Goal: Information Seeking & Learning: Understand process/instructions

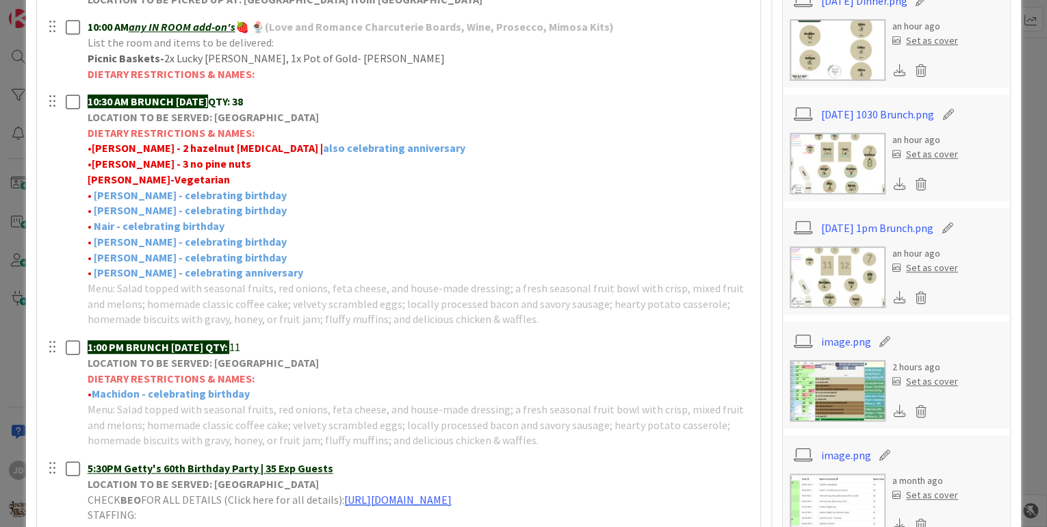
click at [862, 153] on img at bounding box center [837, 164] width 96 height 62
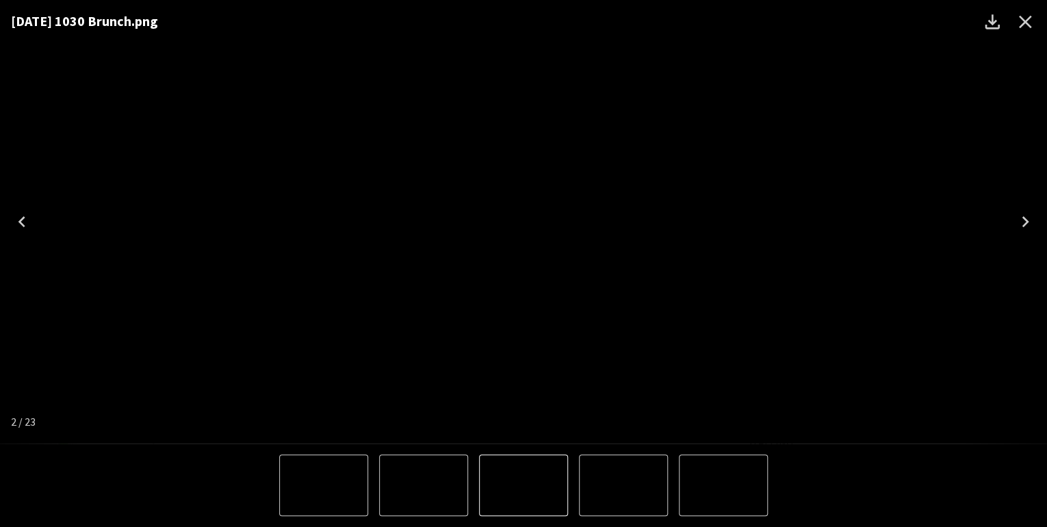
click at [1021, 24] on icon "Close" at bounding box center [1025, 22] width 13 height 13
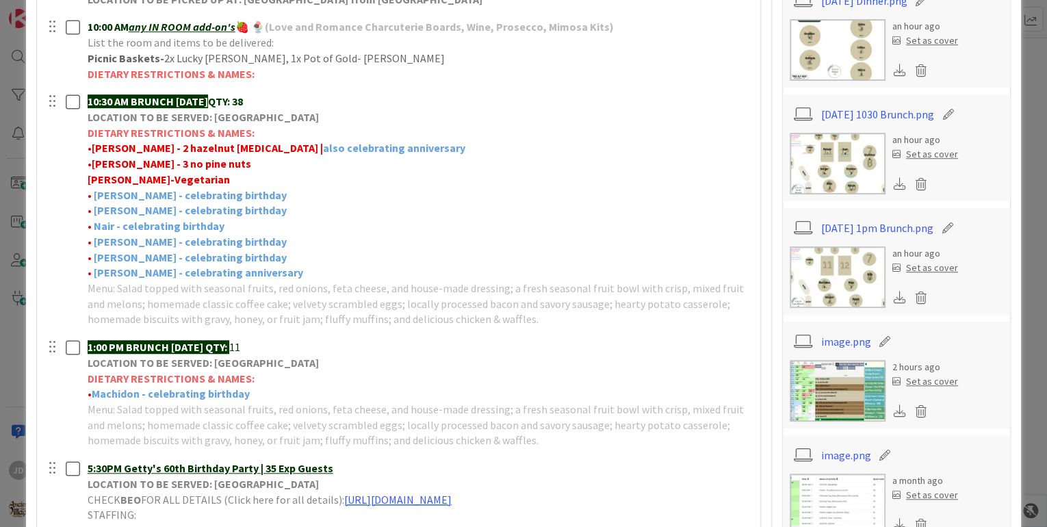
click at [837, 275] on img at bounding box center [837, 277] width 96 height 62
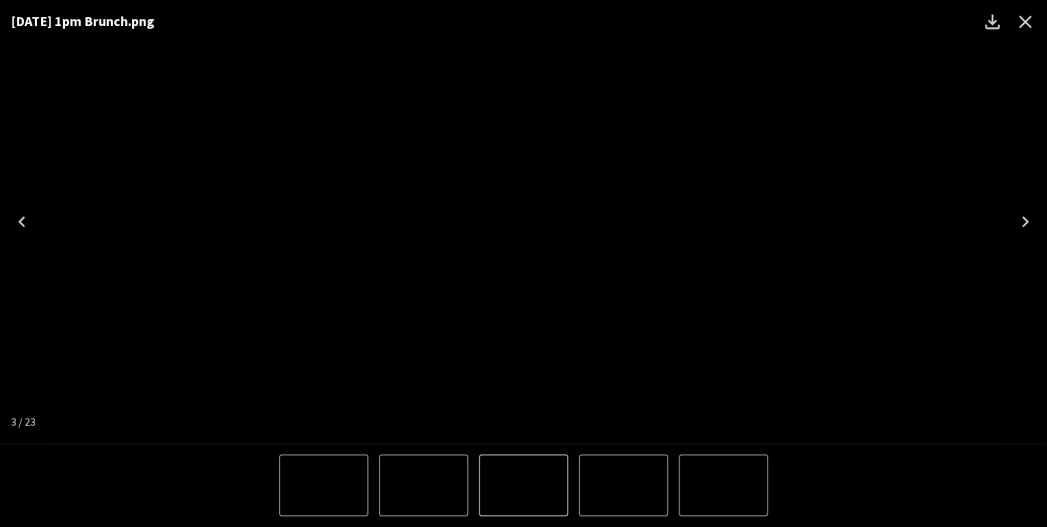
click at [1029, 19] on icon "Close" at bounding box center [1025, 22] width 22 height 22
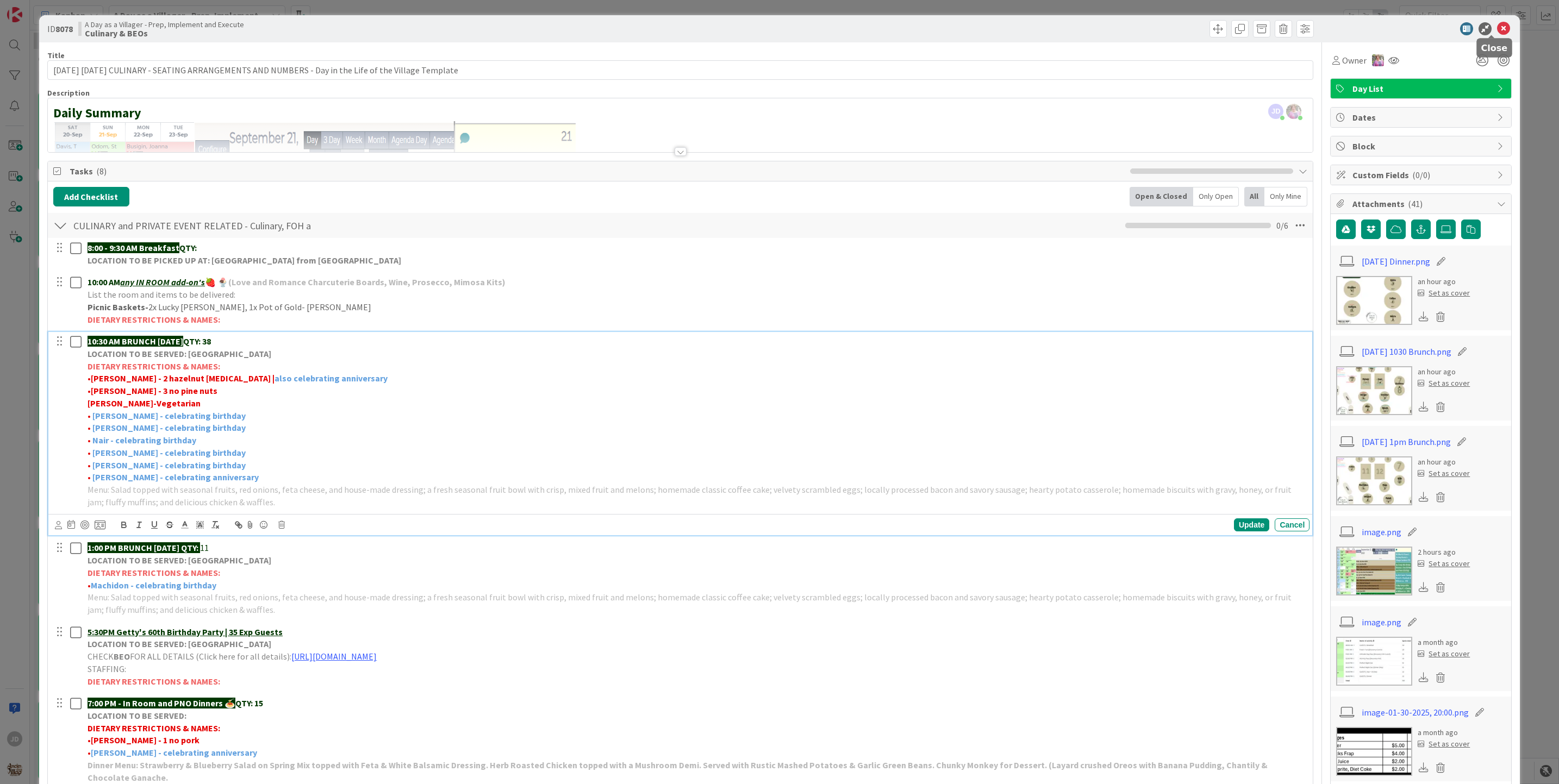
click at [831, 27] on icon at bounding box center [1503, 29] width 13 height 13
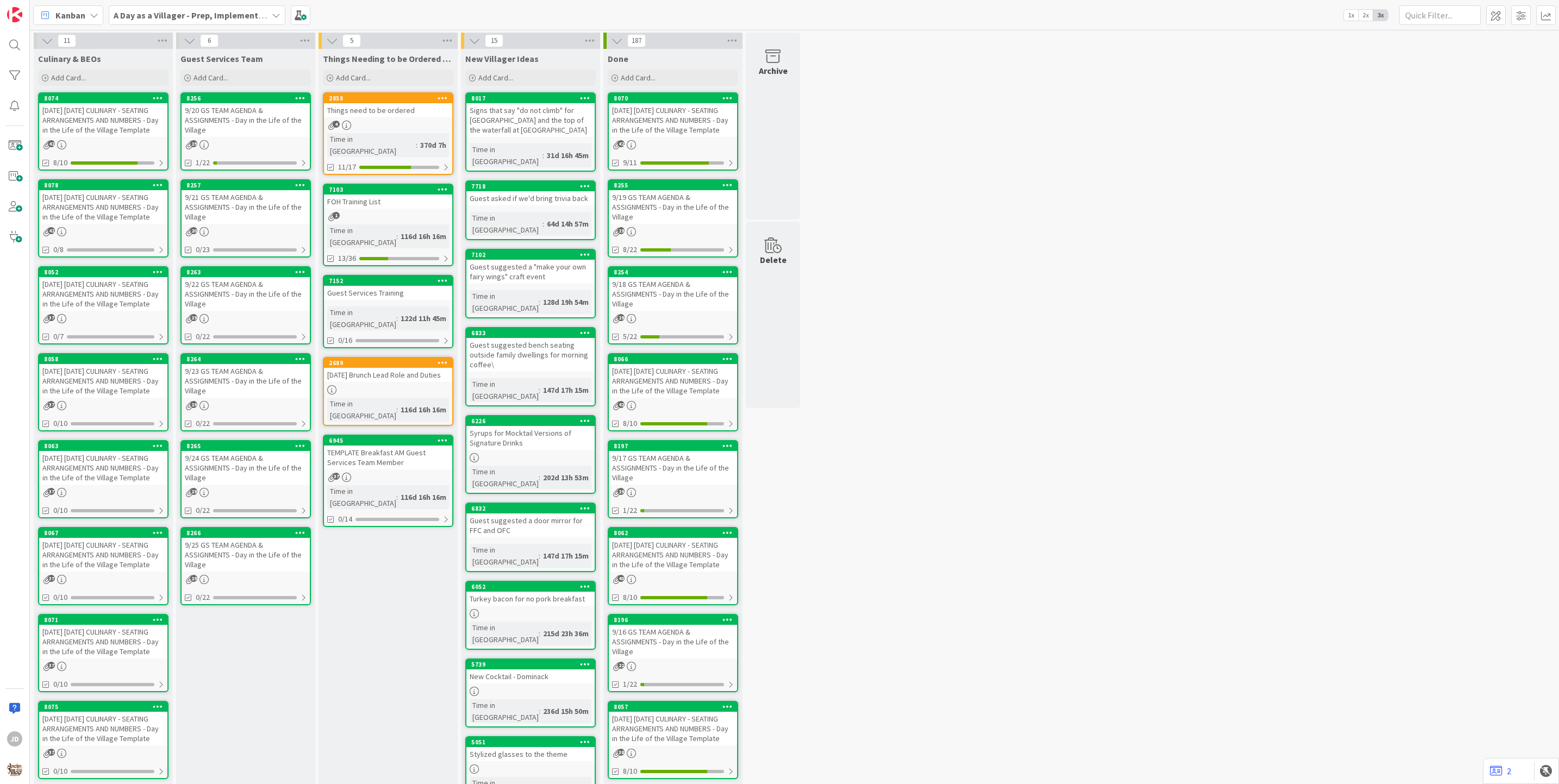
click at [93, 215] on div "[DATE] [DATE] CULINARY - SEATING ARRANGEMENTS AND NUMBERS - Day in the Life of …" at bounding box center [103, 207] width 128 height 33
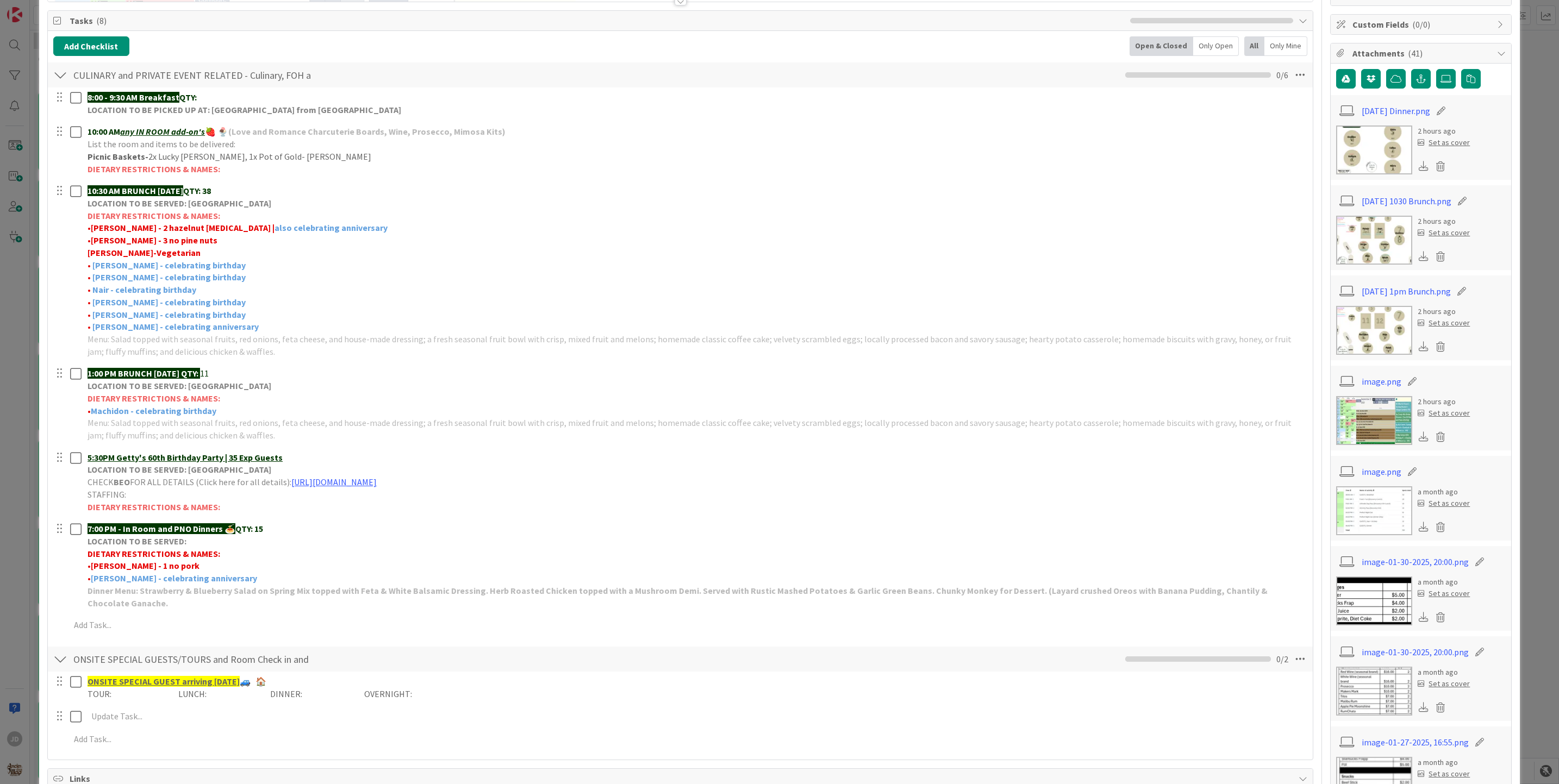
scroll to position [163, 0]
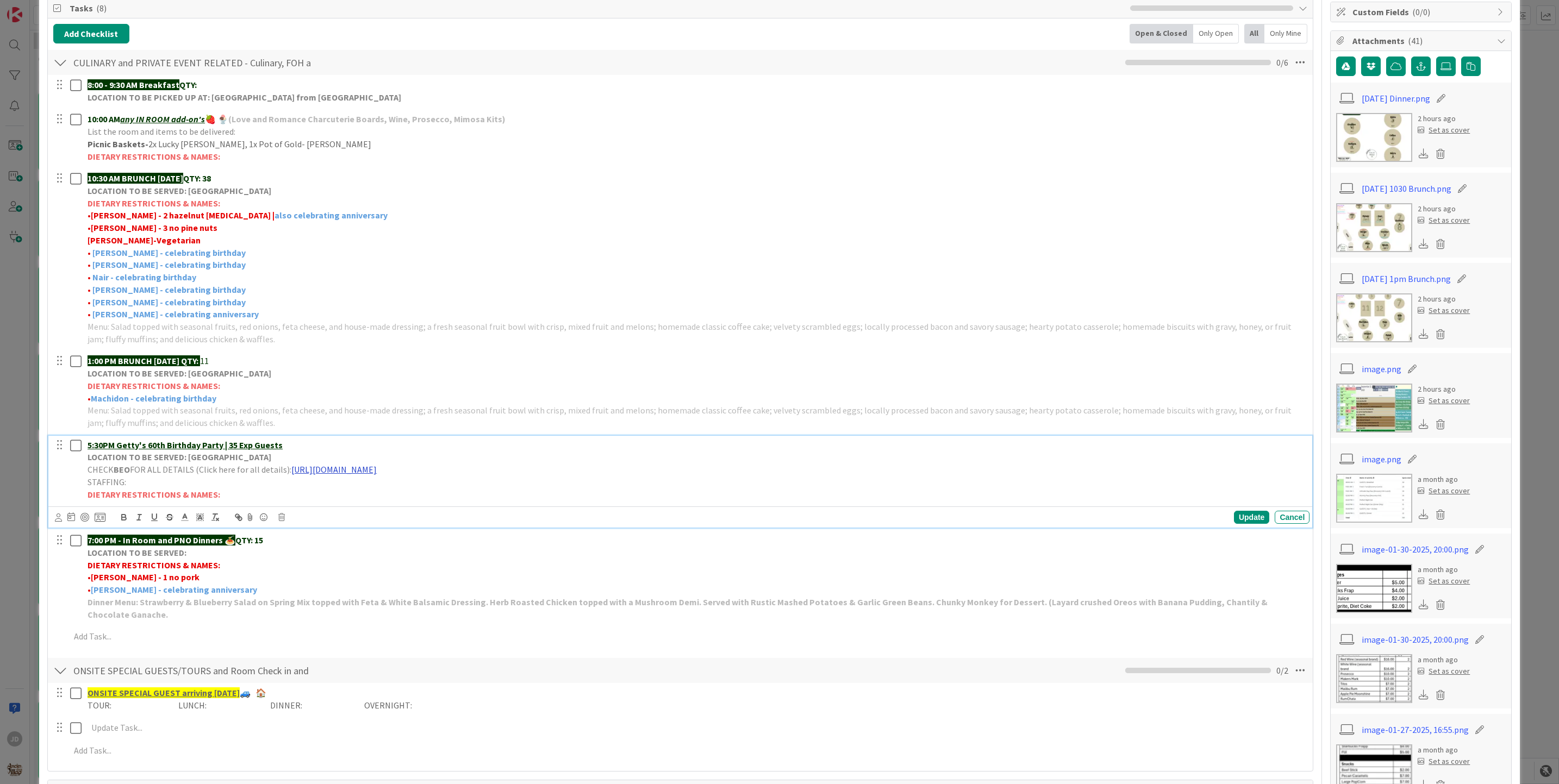
click at [377, 418] on link "[URL][DOMAIN_NAME]" at bounding box center [334, 469] width 85 height 11
click at [458, 418] on link "[URL][DOMAIN_NAME]" at bounding box center [421, 491] width 75 height 14
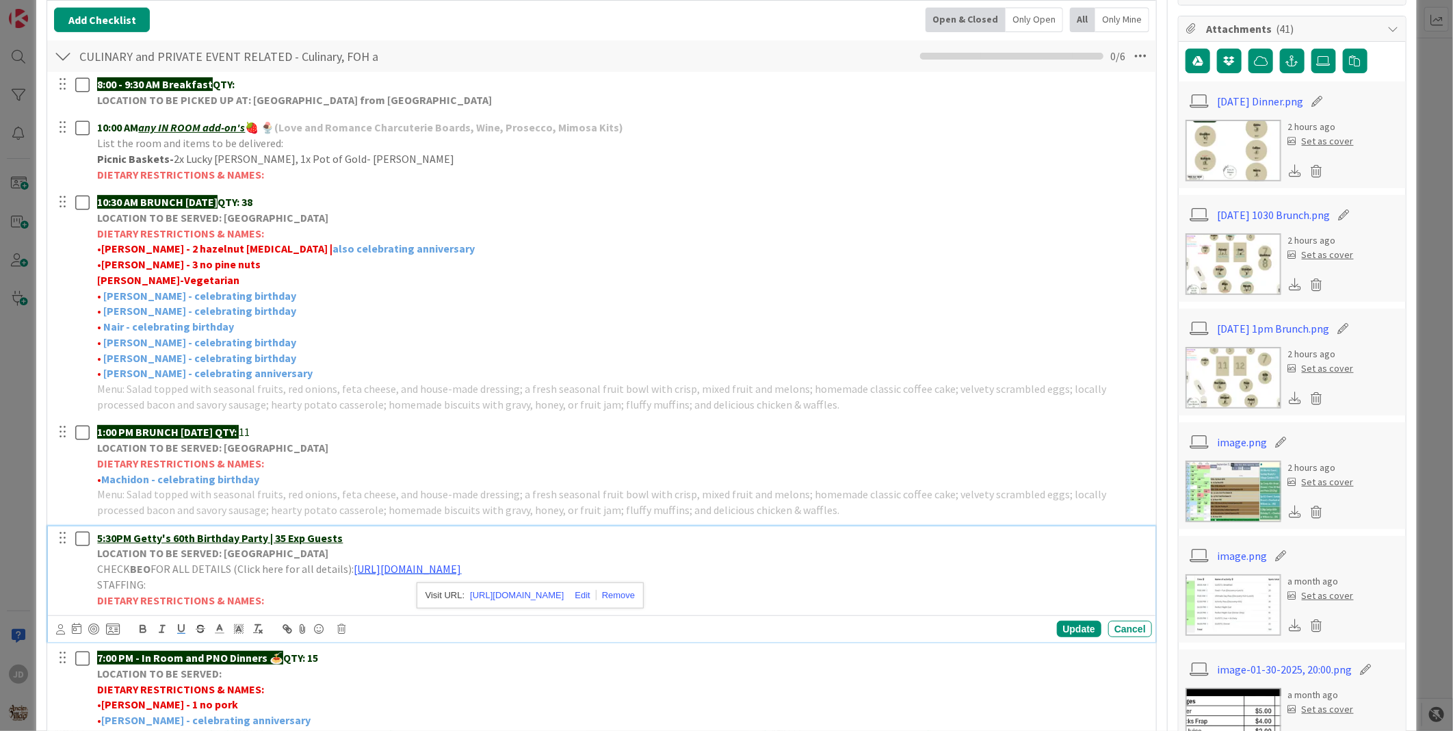
scroll to position [456, 0]
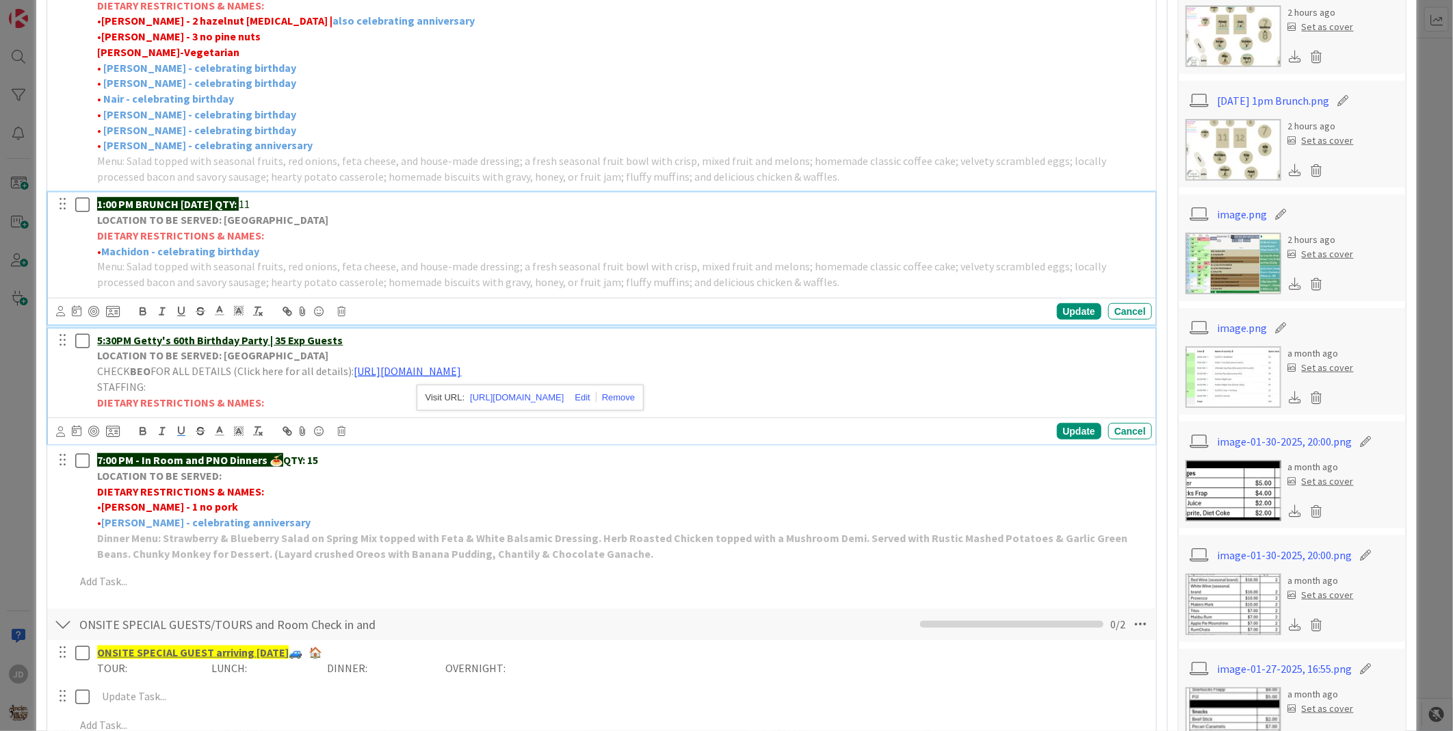
click at [376, 235] on p "DIETARY RESTRICTIONS & NAMES:" at bounding box center [621, 236] width 1049 height 16
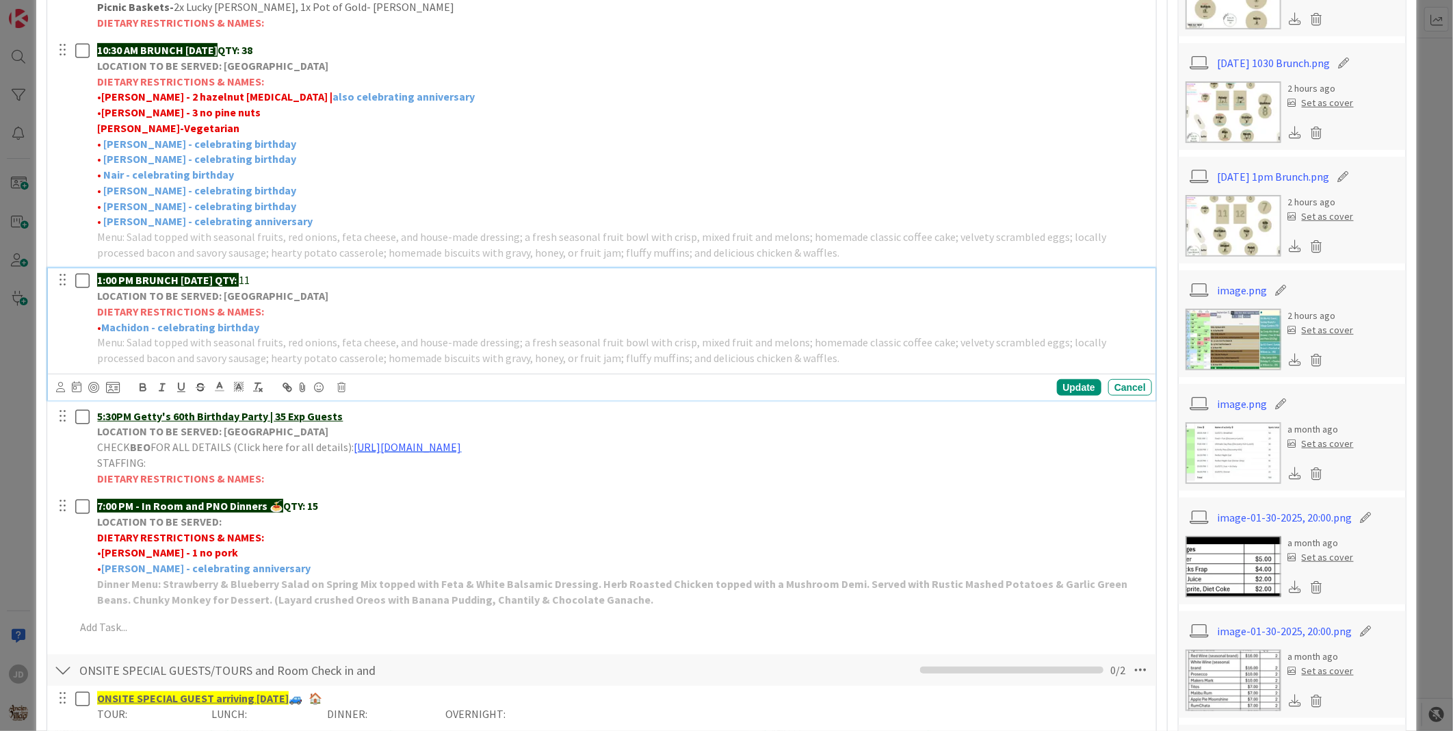
scroll to position [152, 0]
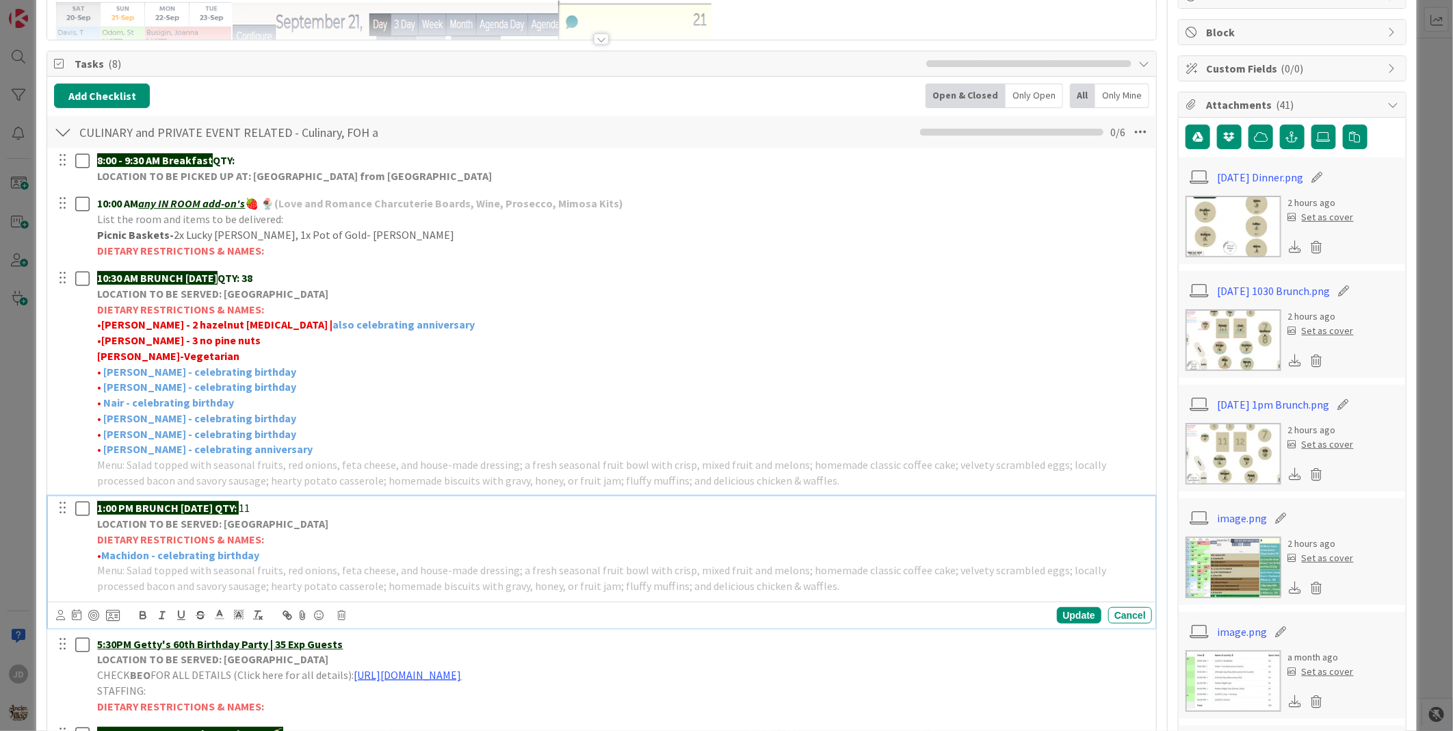
click at [1046, 249] on img at bounding box center [1233, 227] width 96 height 62
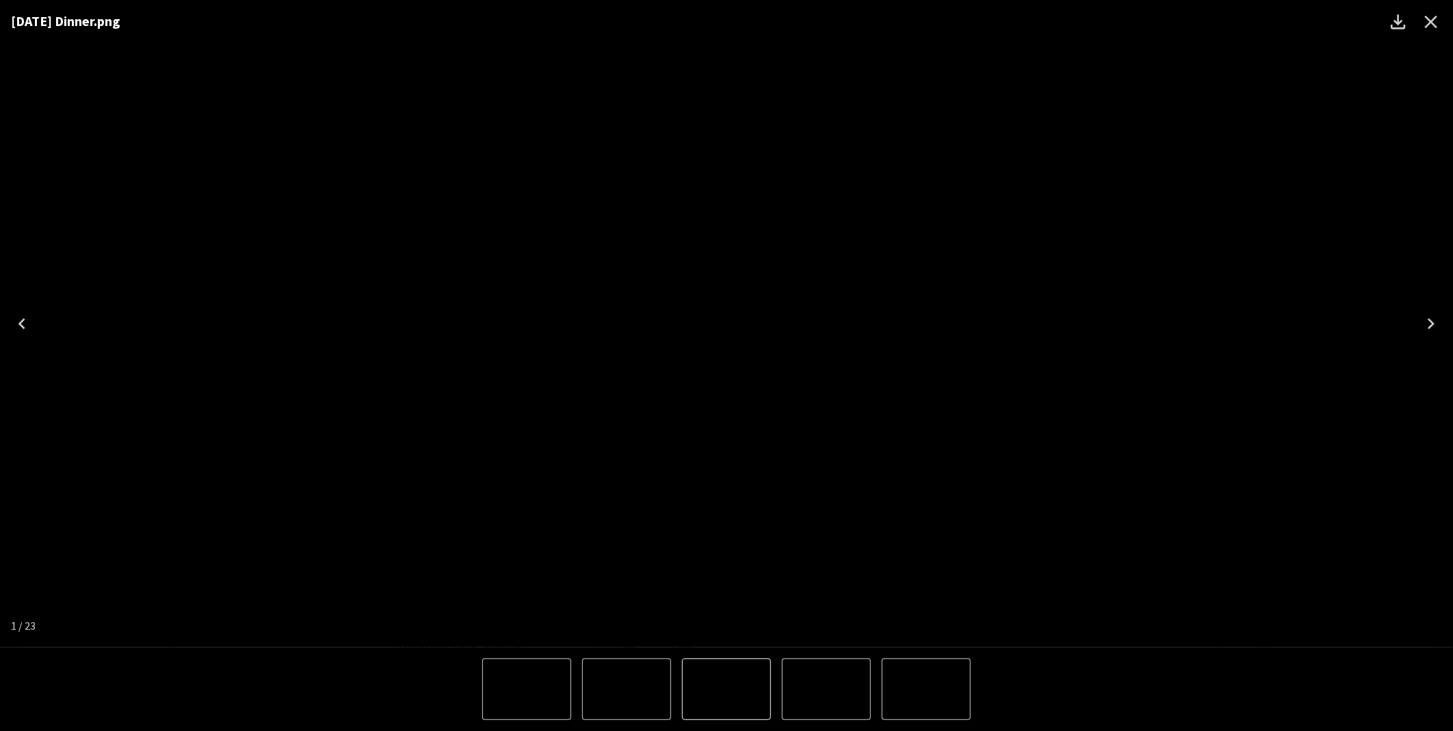
click at [1046, 29] on icon "Close" at bounding box center [1431, 22] width 22 height 22
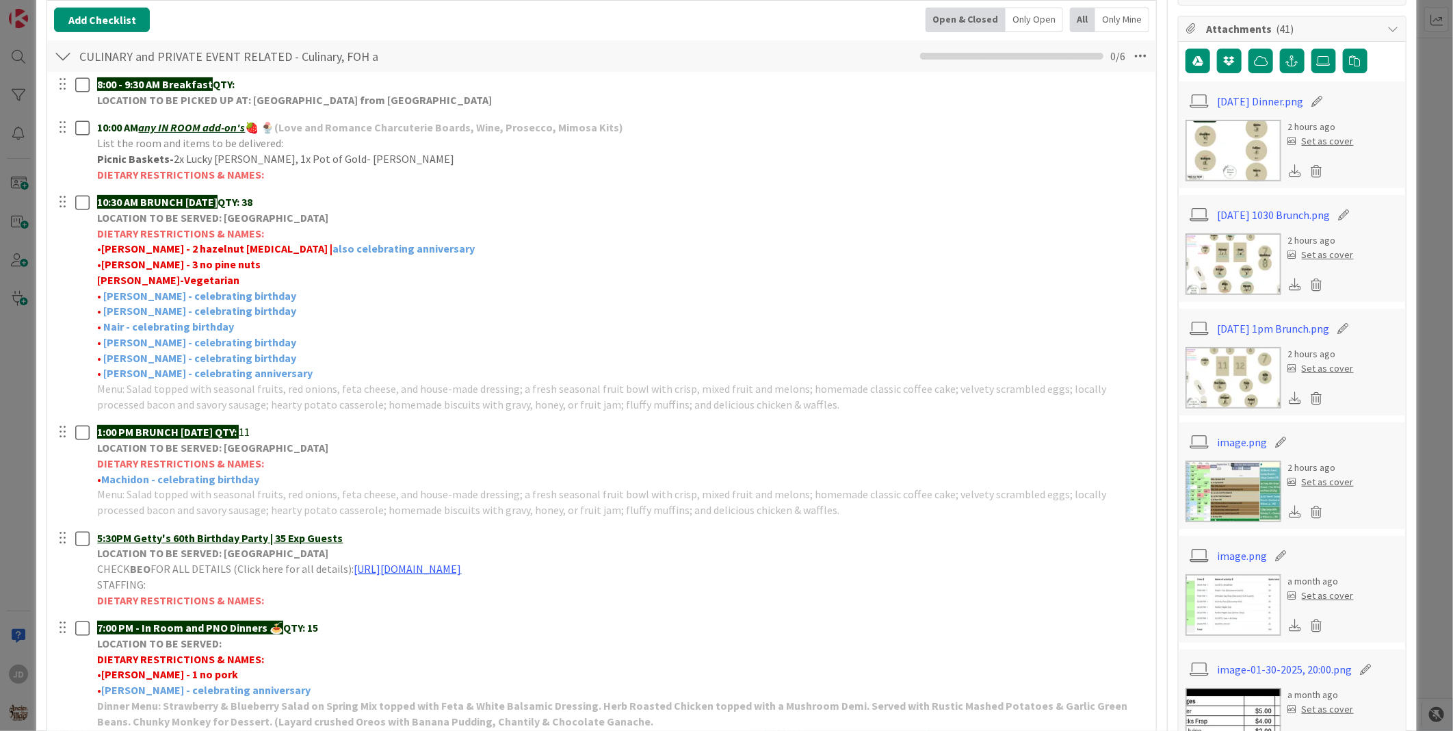
scroll to position [0, 0]
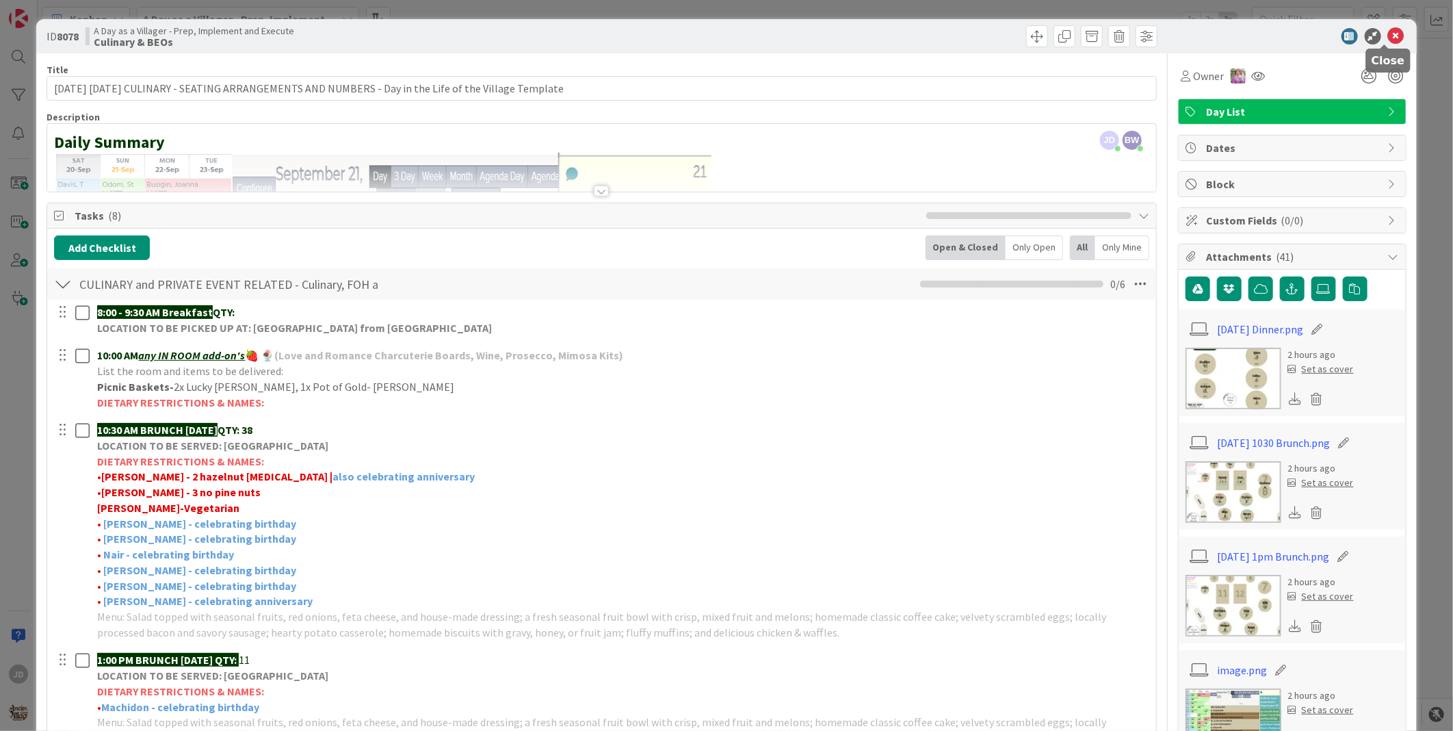
click at [1046, 39] on icon at bounding box center [1396, 36] width 16 height 16
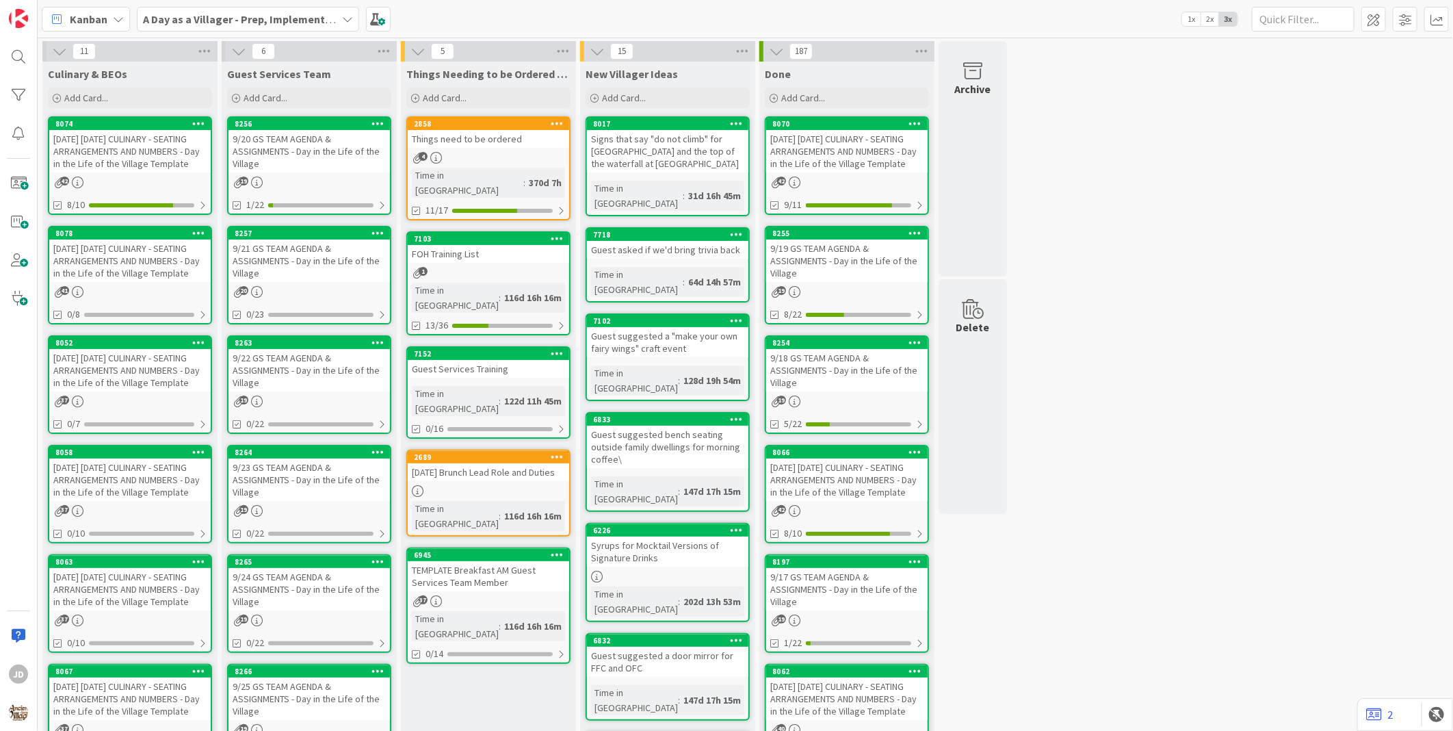
click at [138, 272] on div "[DATE] [DATE] CULINARY - SEATING ARRANGEMENTS AND NUMBERS - Day in the Life of …" at bounding box center [129, 260] width 161 height 42
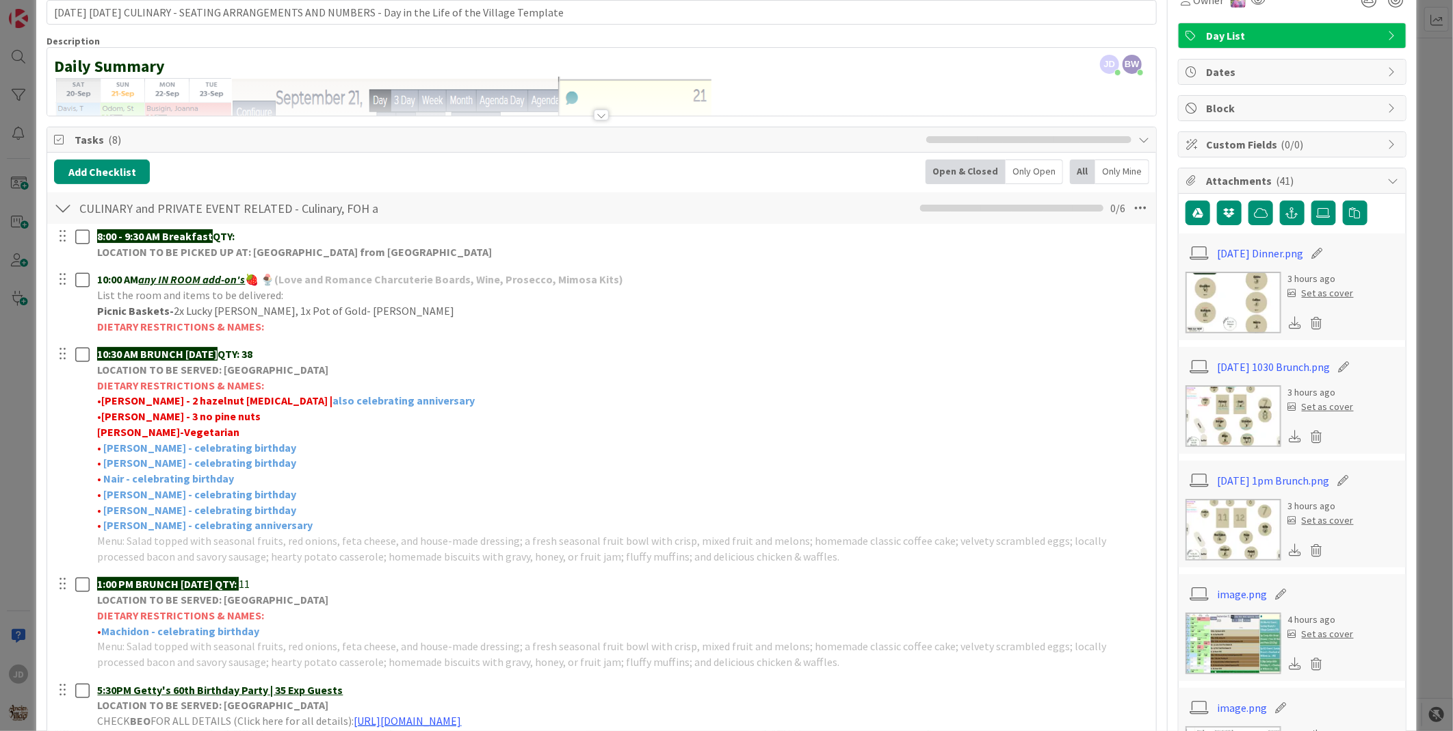
scroll to position [152, 0]
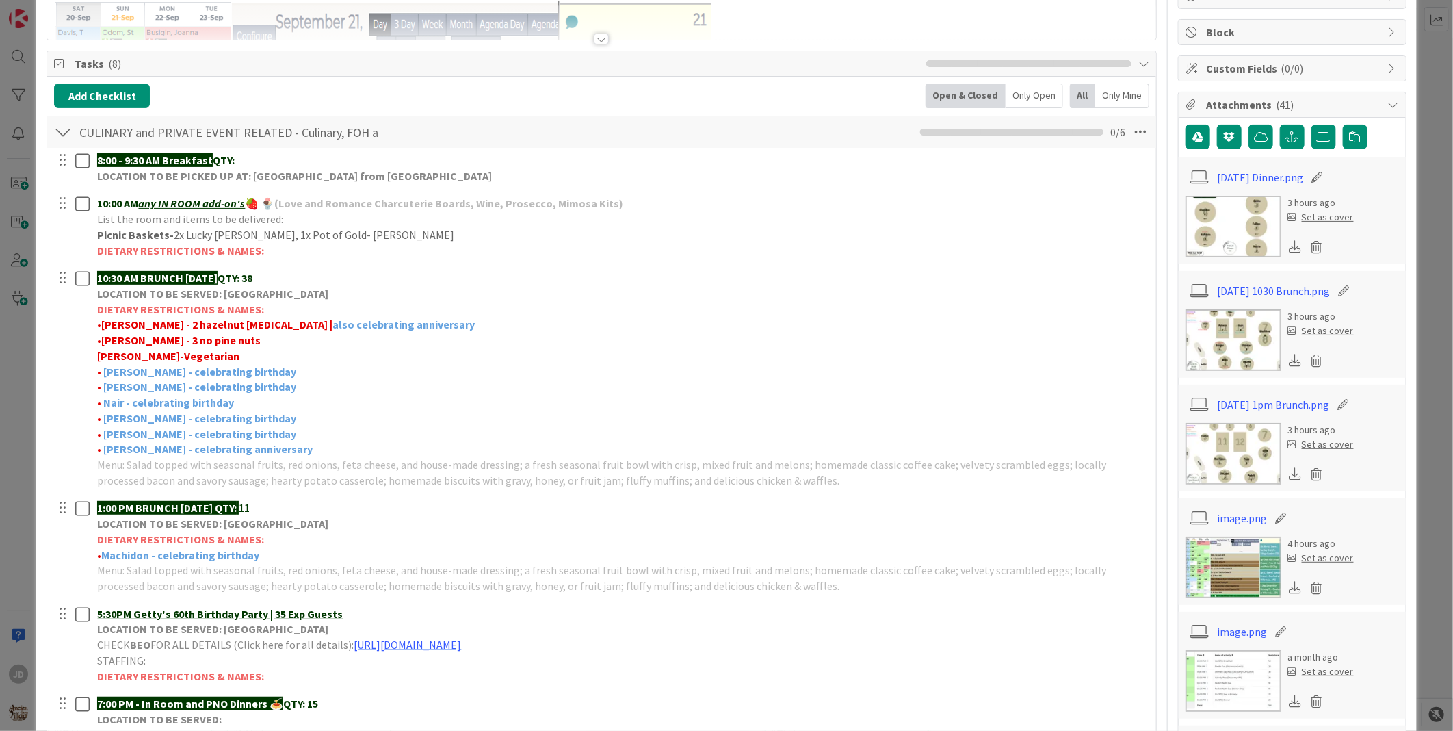
click at [1046, 456] on img at bounding box center [1233, 454] width 96 height 62
